Goal: Subscribe to service/newsletter

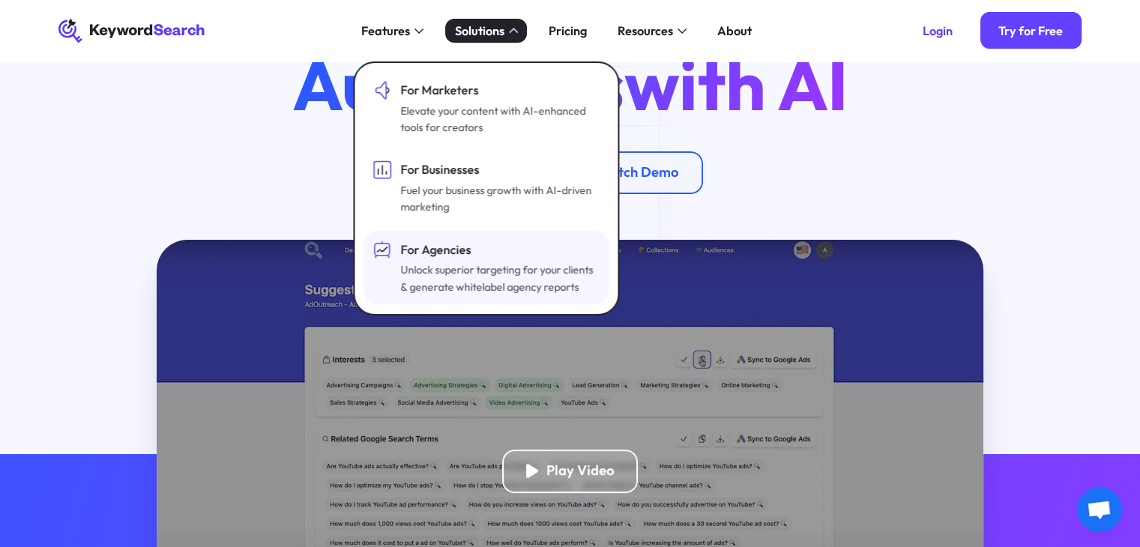
scroll to position [150, 0]
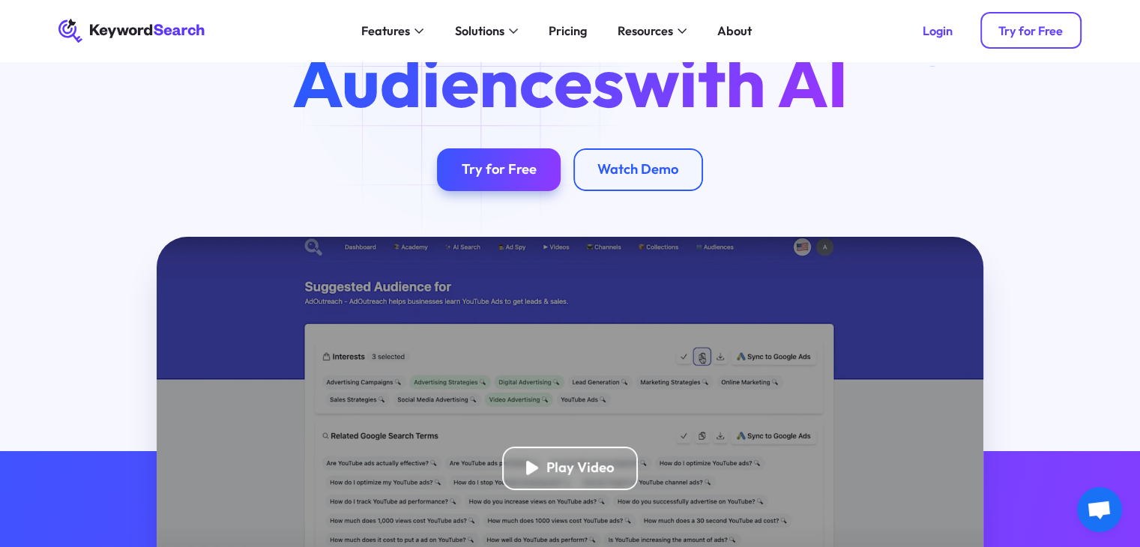
click at [1052, 31] on div "Try for Free" at bounding box center [1030, 30] width 64 height 15
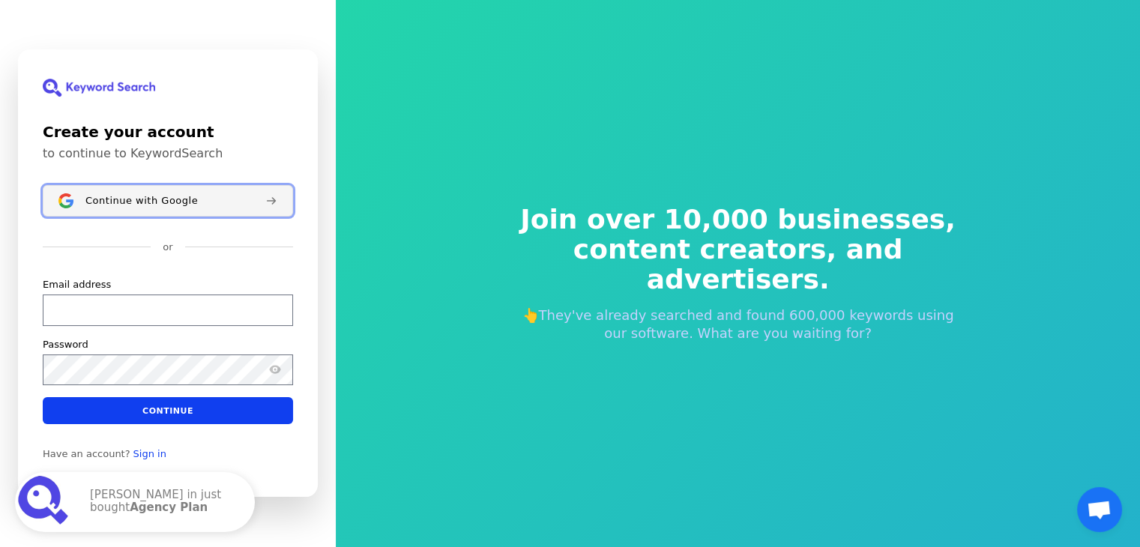
click at [166, 199] on span "Continue with Google" at bounding box center [141, 201] width 112 height 12
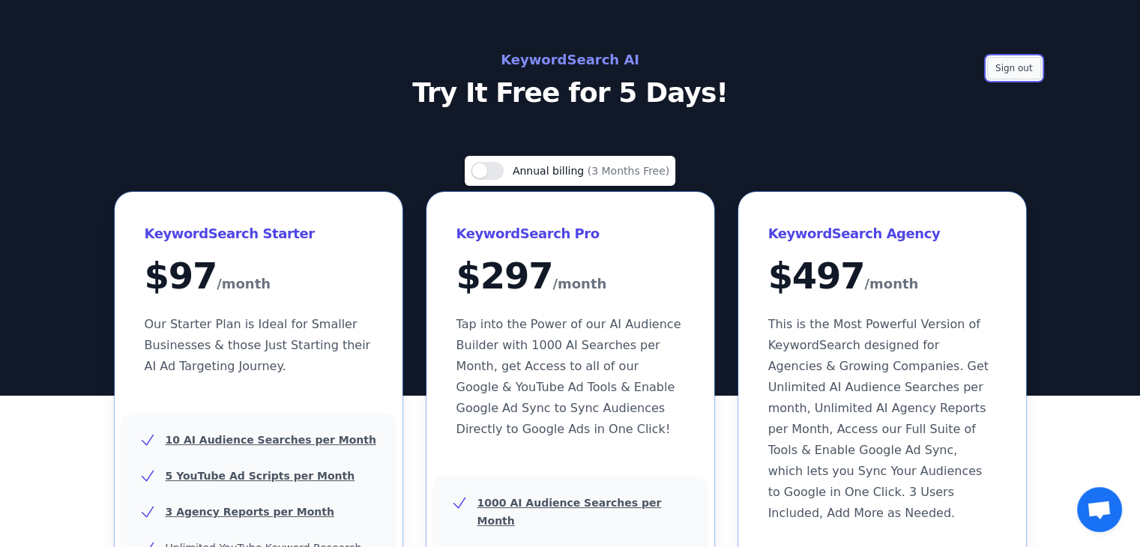
click at [1001, 58] on button "Sign out" at bounding box center [1014, 68] width 54 height 22
